Goal: Task Accomplishment & Management: Complete application form

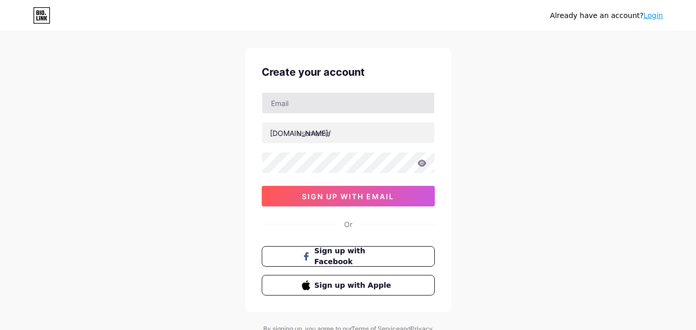
scroll to position [12, 0]
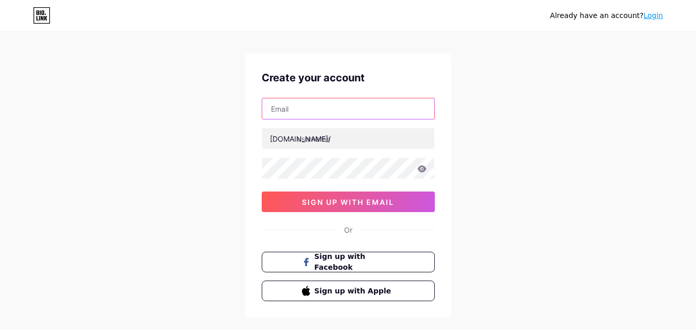
click at [324, 111] on input "text" at bounding box center [348, 108] width 172 height 21
type input "[EMAIL_ADDRESS][DOMAIN_NAME]"
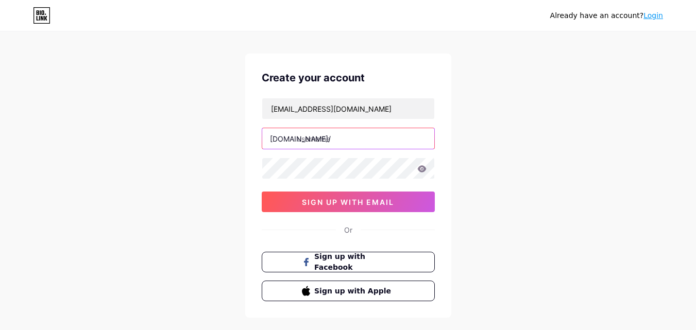
click at [340, 144] on input "text" at bounding box center [348, 138] width 172 height 21
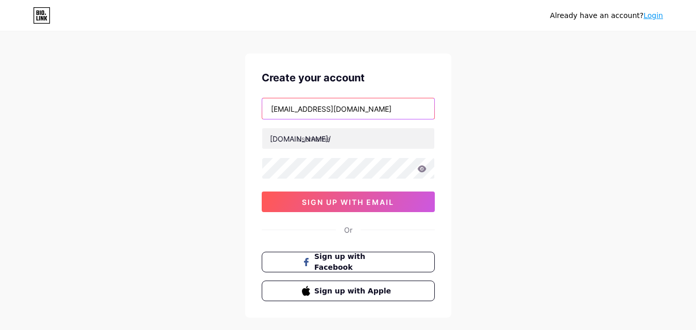
drag, startPoint x: 358, startPoint y: 111, endPoint x: 202, endPoint y: 111, distance: 156.7
click at [202, 111] on div "Already have an account? Login Create your account [EMAIL_ADDRESS][DOMAIN_NAME]…" at bounding box center [348, 185] width 696 height 394
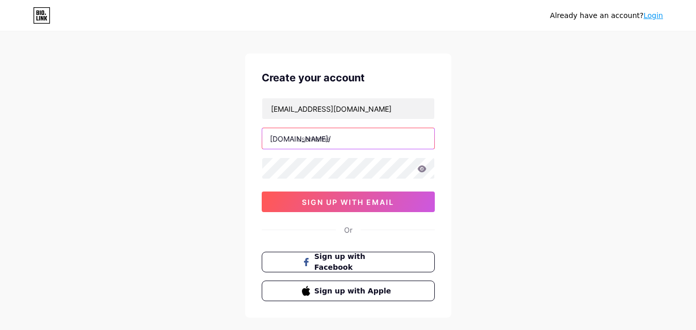
click at [310, 137] on input "text" at bounding box center [348, 138] width 172 height 21
paste input "autostartransportexpress"
click at [337, 202] on div "[EMAIL_ADDRESS][DOMAIN_NAME] [DOMAIN_NAME]/ autostartransportexpress 0cAFcWeA4j…" at bounding box center [348, 155] width 173 height 114
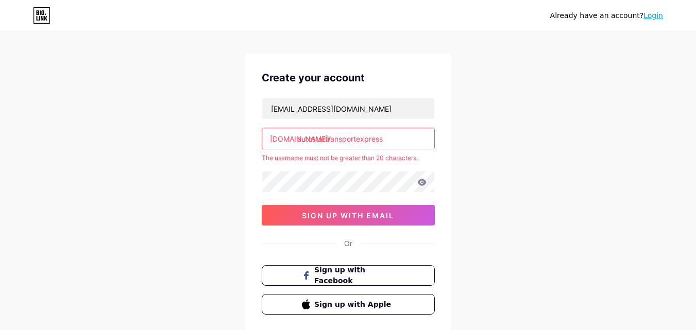
click at [311, 142] on input "autostartransportexpress" at bounding box center [348, 138] width 172 height 21
click at [385, 142] on input "autostartransportexpress" at bounding box center [348, 138] width 172 height 21
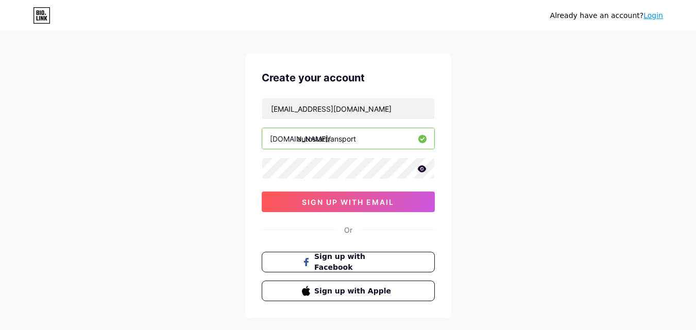
type input "autostartransport"
click at [244, 177] on div "Already have an account? Login Create your account [EMAIL_ADDRESS][DOMAIN_NAME]…" at bounding box center [348, 185] width 696 height 394
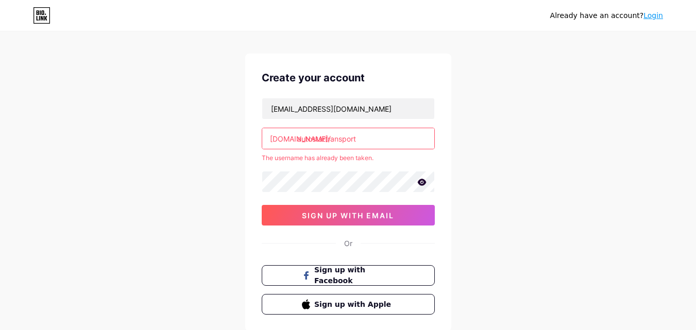
click at [361, 142] on input "autostartransport" at bounding box center [348, 138] width 172 height 21
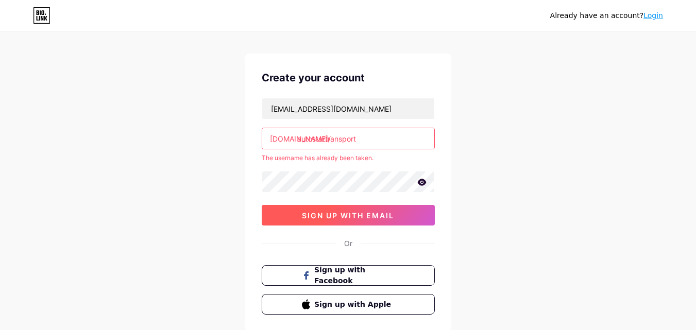
click at [326, 210] on button "sign up with email" at bounding box center [348, 215] width 173 height 21
